Goal: Task Accomplishment & Management: Use online tool/utility

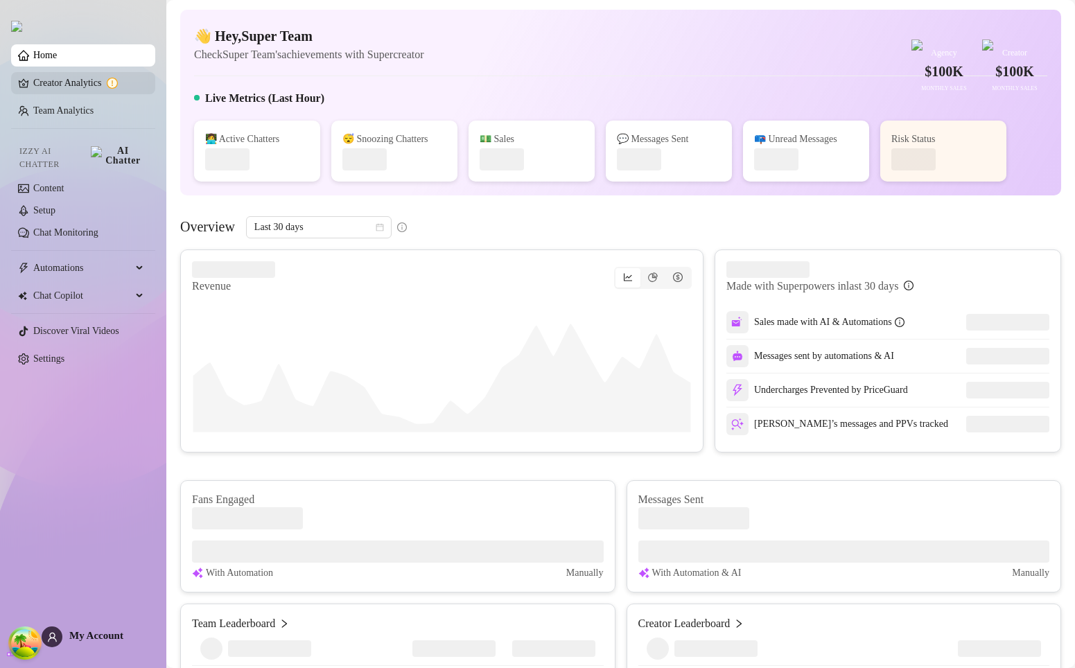
click at [73, 78] on link "Creator Analytics" at bounding box center [88, 83] width 111 height 22
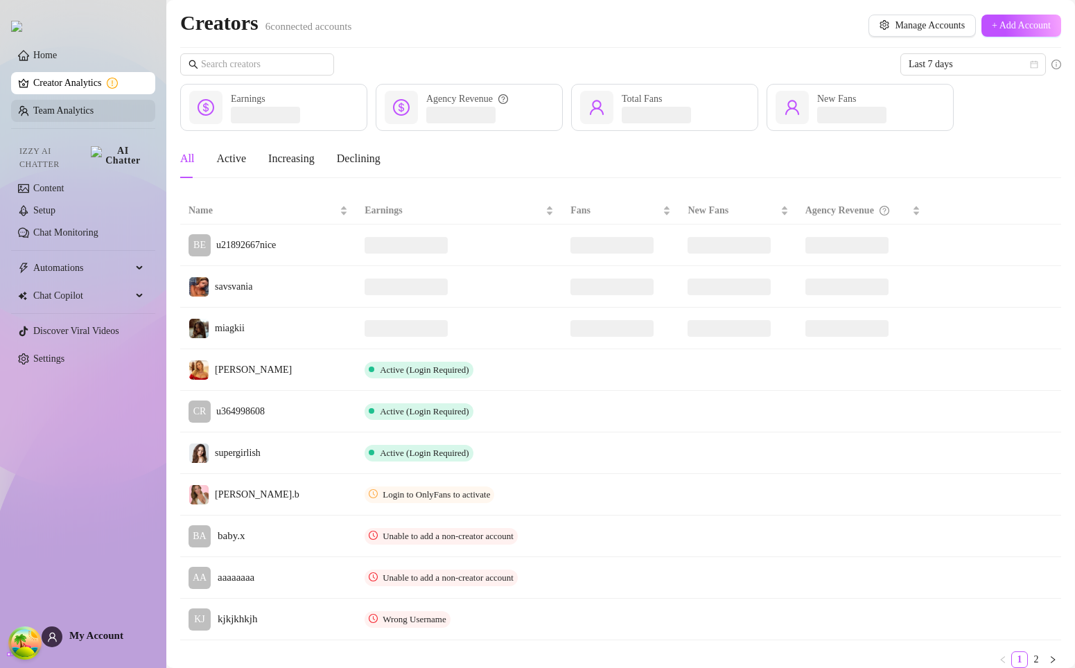
click at [94, 116] on link "Team Analytics" at bounding box center [63, 110] width 60 height 10
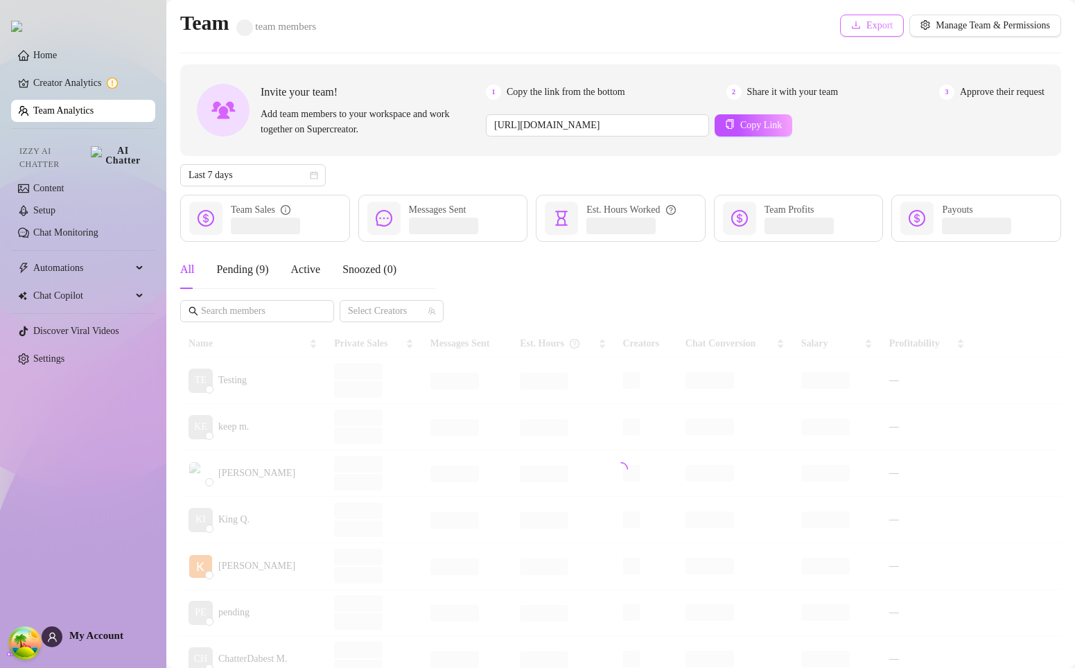
click at [857, 16] on button "Export" at bounding box center [872, 26] width 64 height 22
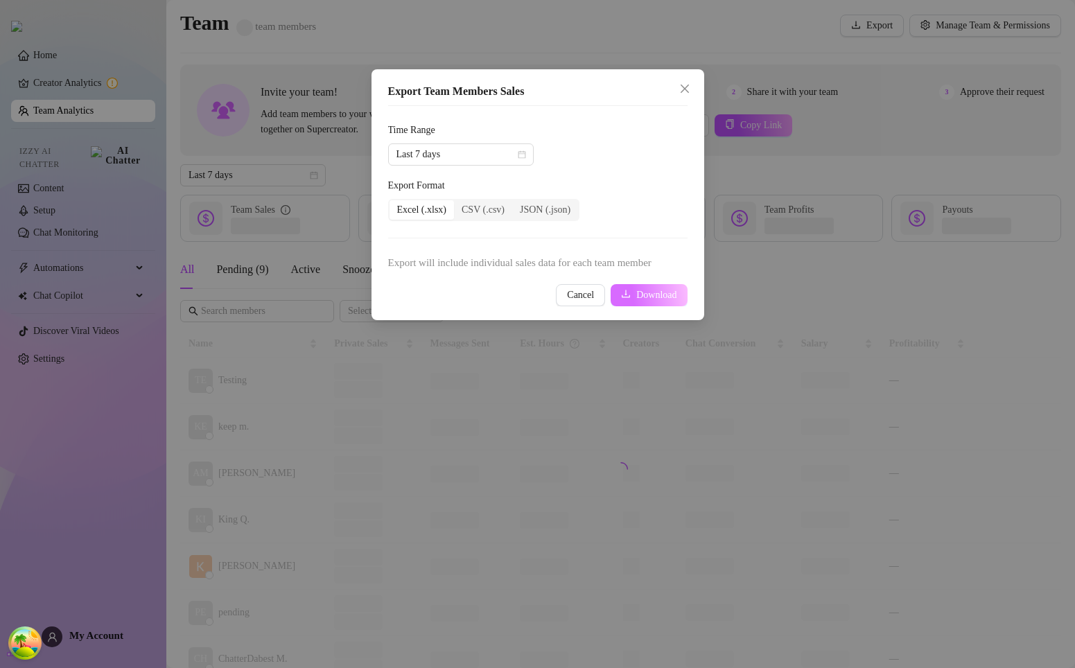
click at [636, 290] on span "Download" at bounding box center [656, 295] width 40 height 11
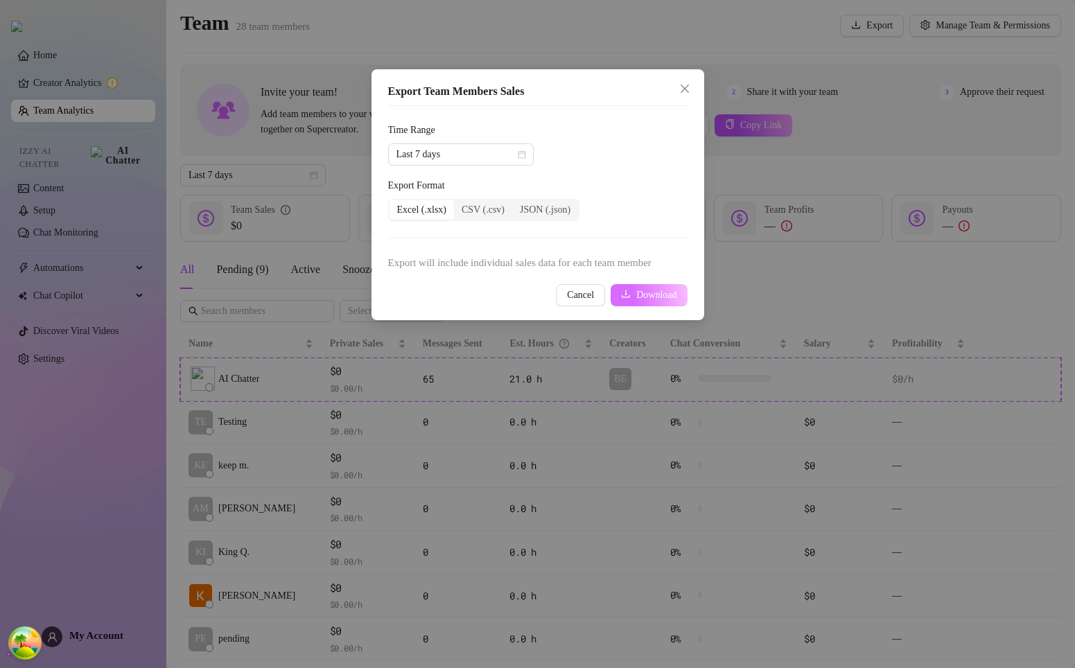
click at [649, 297] on span "Download" at bounding box center [656, 295] width 40 height 11
